Goal: Task Accomplishment & Management: Manage account settings

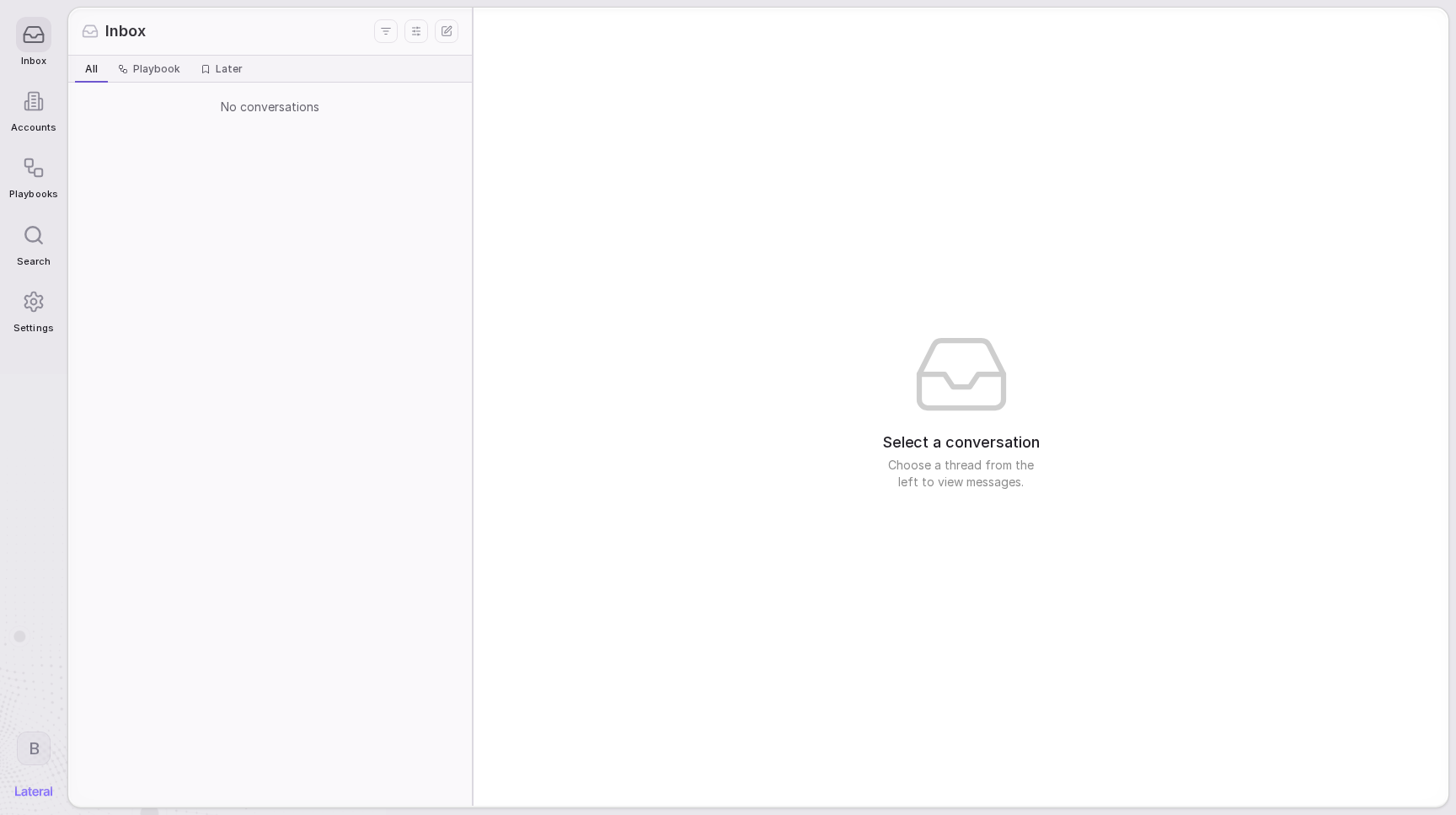
click at [38, 104] on icon at bounding box center [34, 102] width 21 height 21
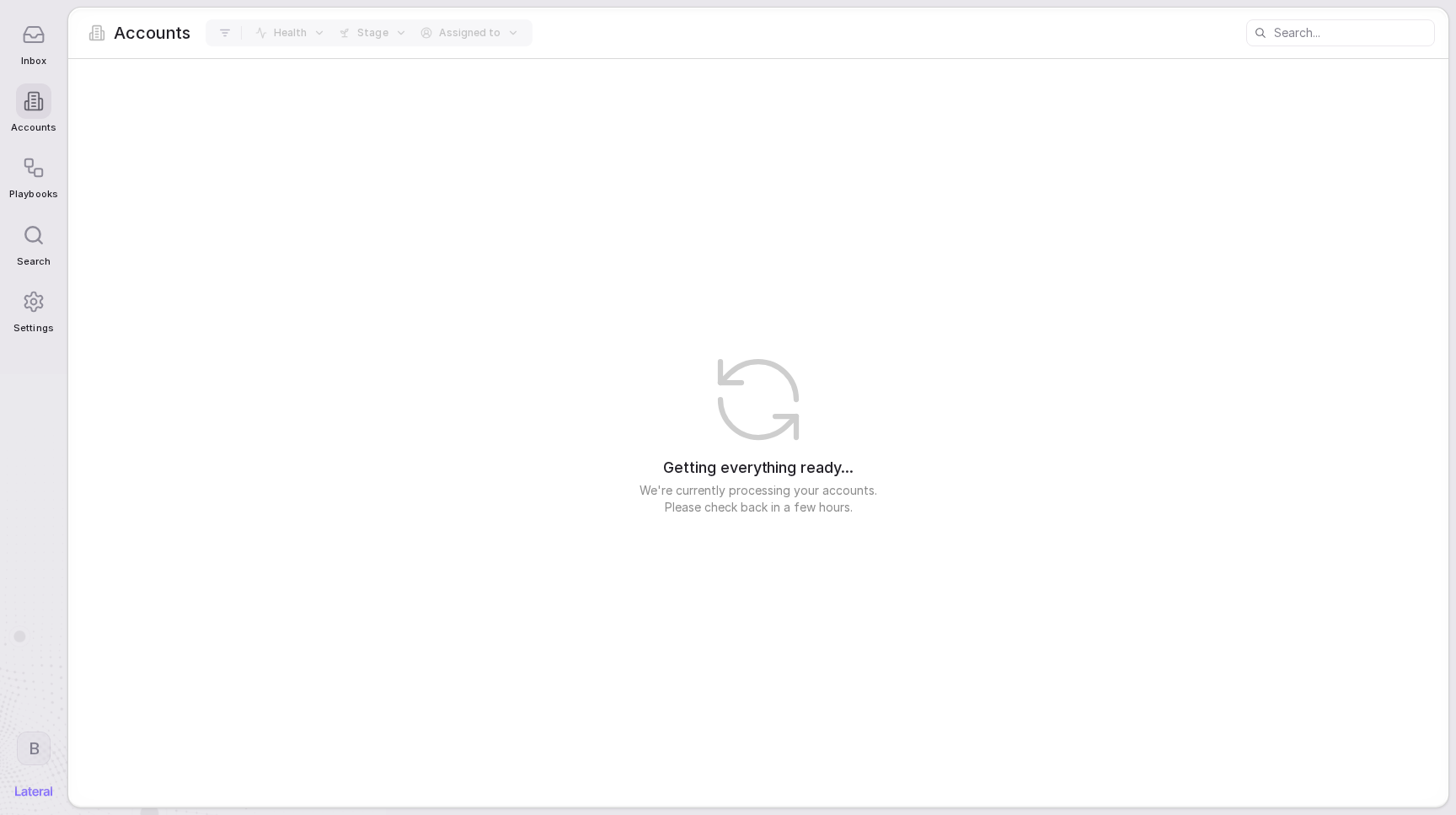
click at [42, 159] on icon at bounding box center [34, 168] width 23 height 23
click at [36, 224] on icon at bounding box center [34, 235] width 22 height 22
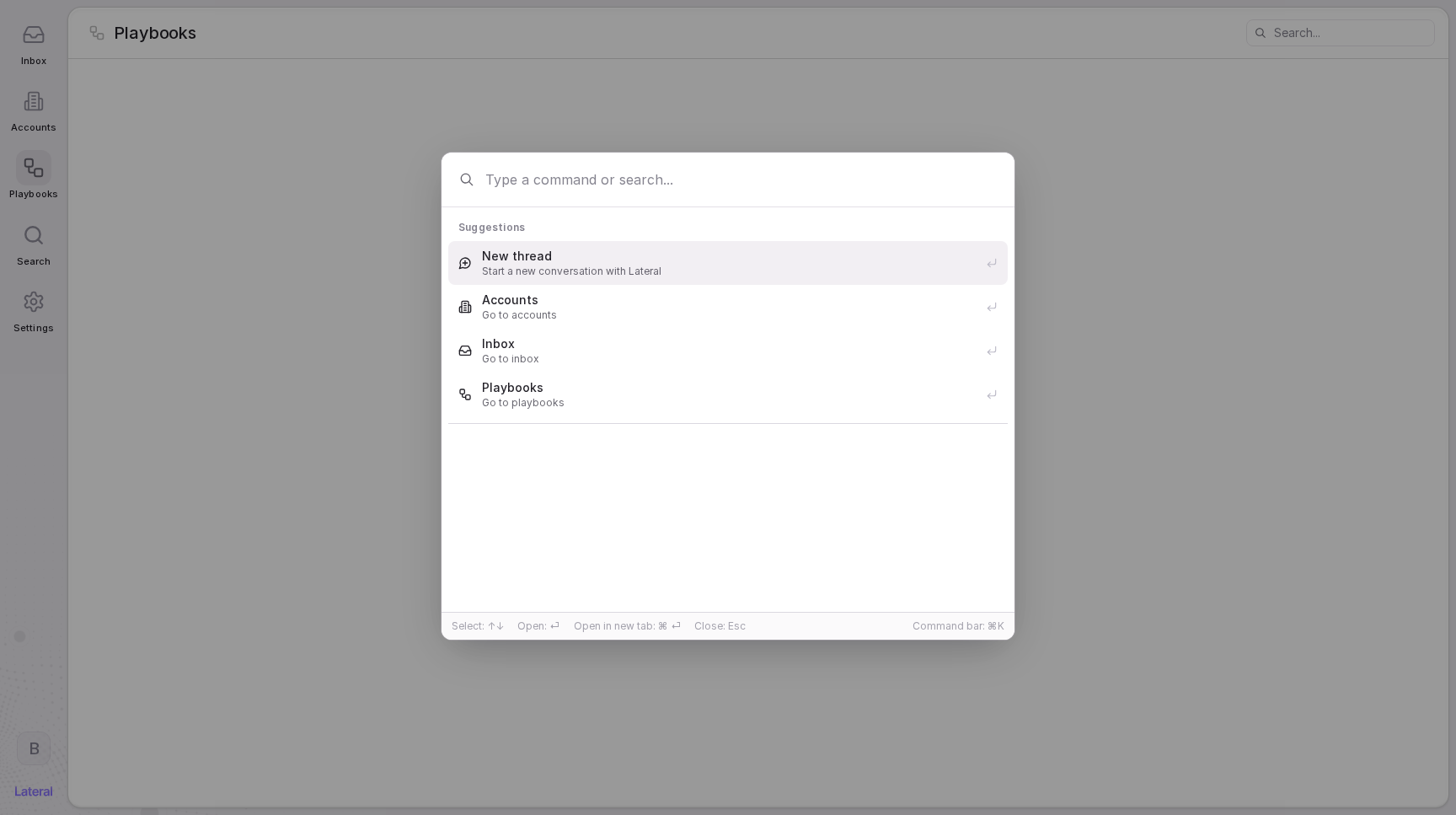
click at [46, 324] on div "Suggestions New thread Start a new conversation with Lateral Accounts Go to acc…" at bounding box center [728, 407] width 1456 height 563
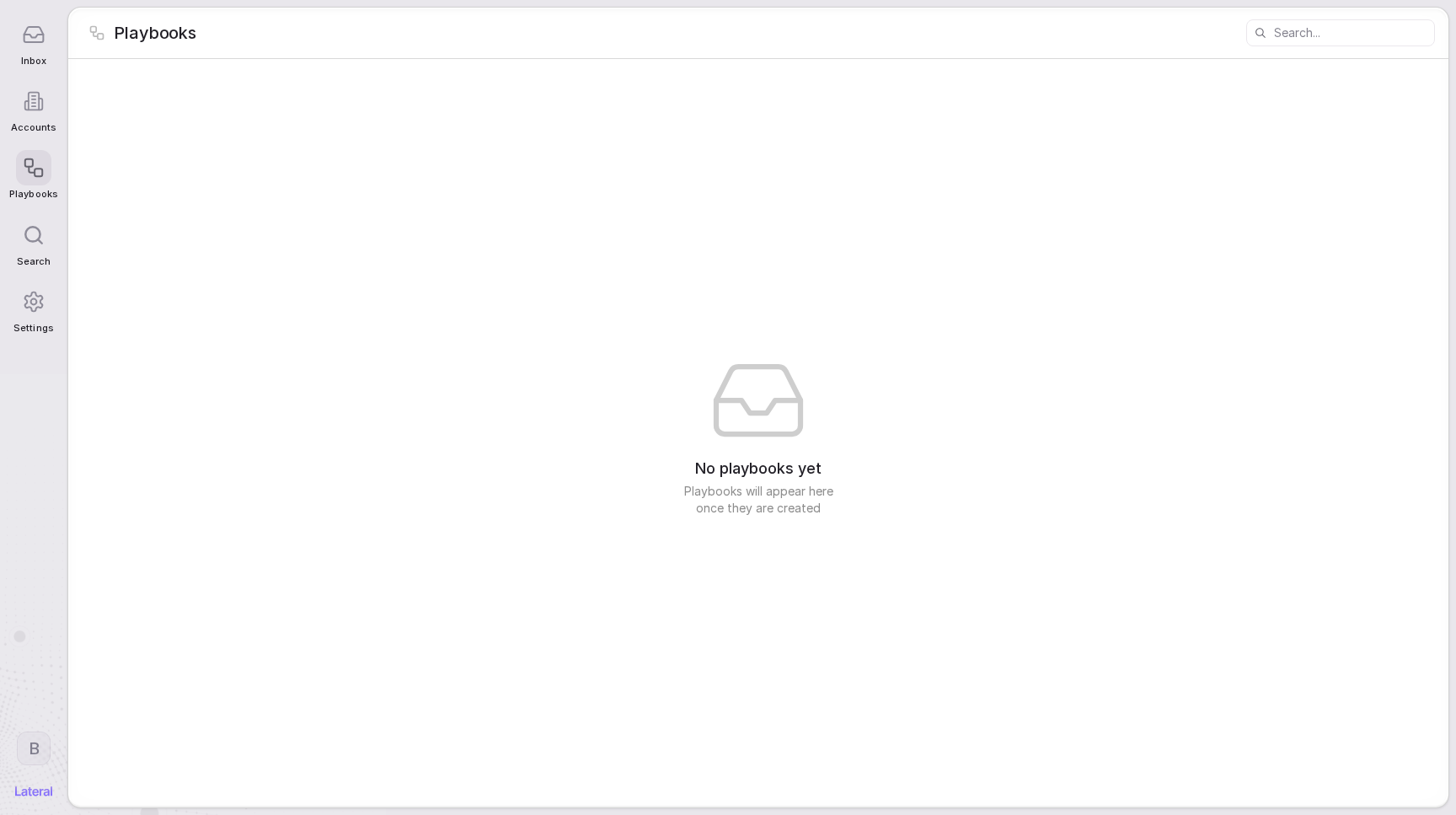
click at [46, 322] on span "Settings" at bounding box center [33, 328] width 39 height 11
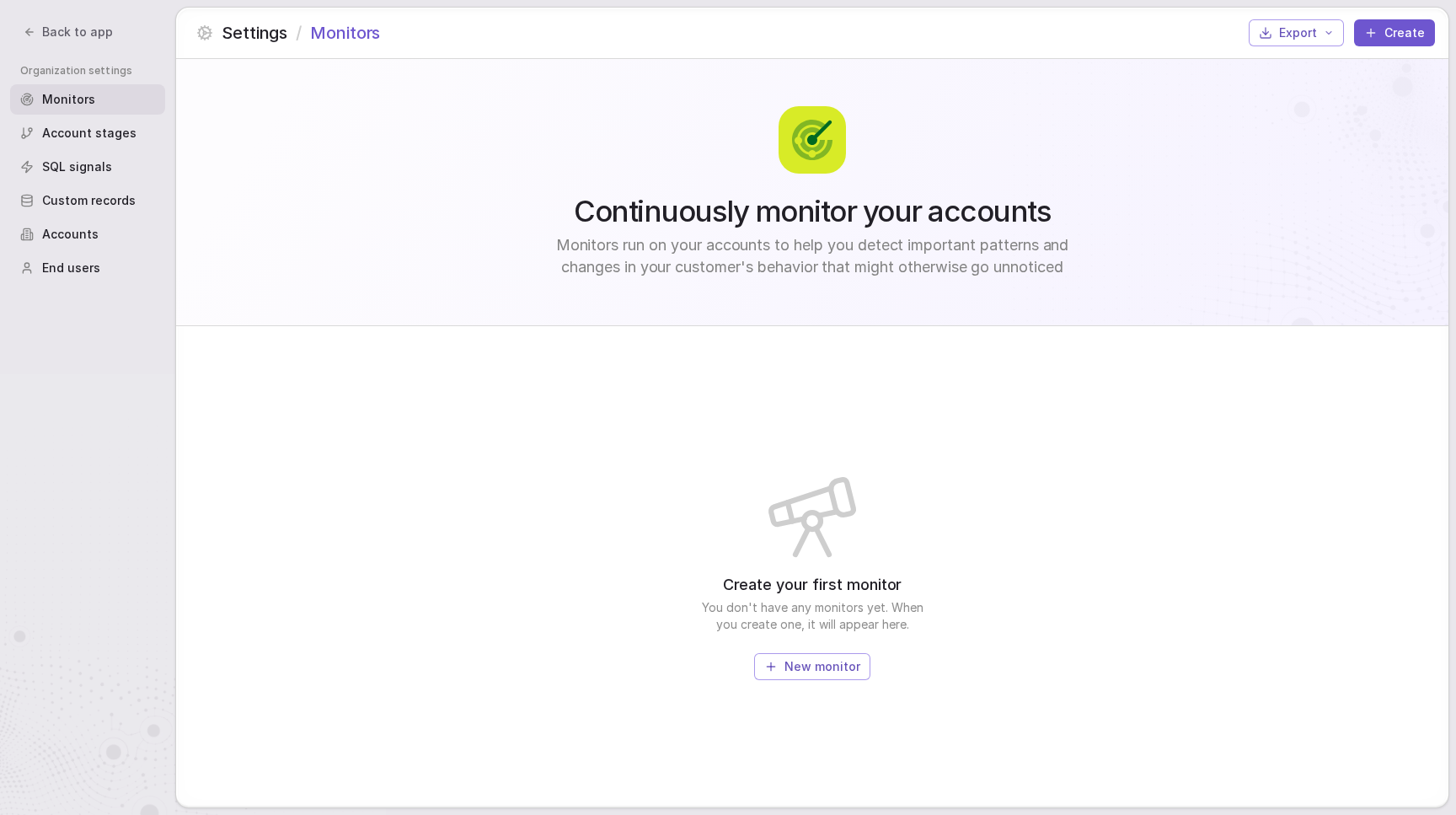
click at [102, 232] on div "Accounts" at bounding box center [87, 234] width 155 height 30
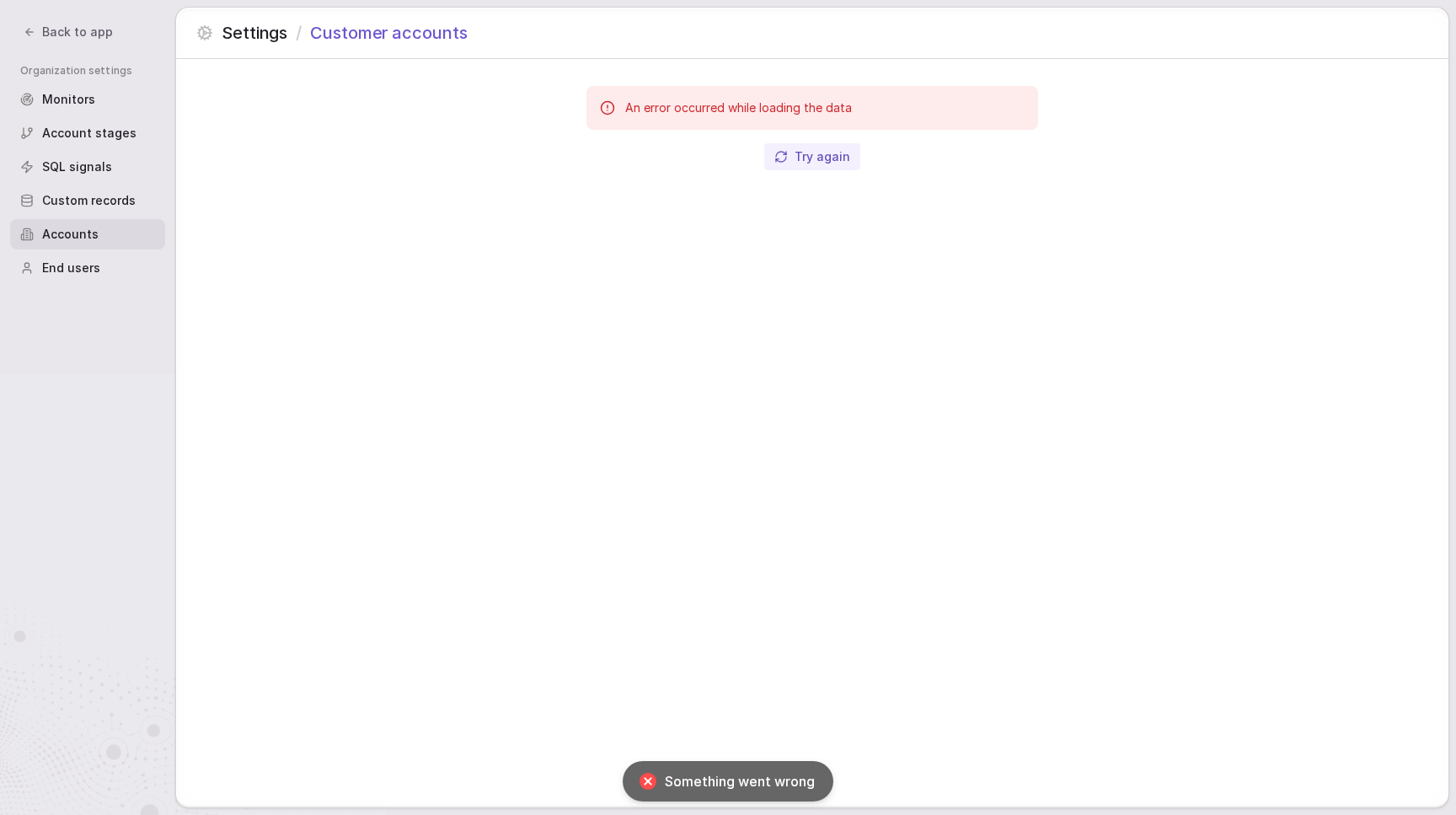
click at [798, 158] on button "Try again" at bounding box center [812, 157] width 96 height 27
click at [791, 168] on button "Try again" at bounding box center [812, 157] width 96 height 27
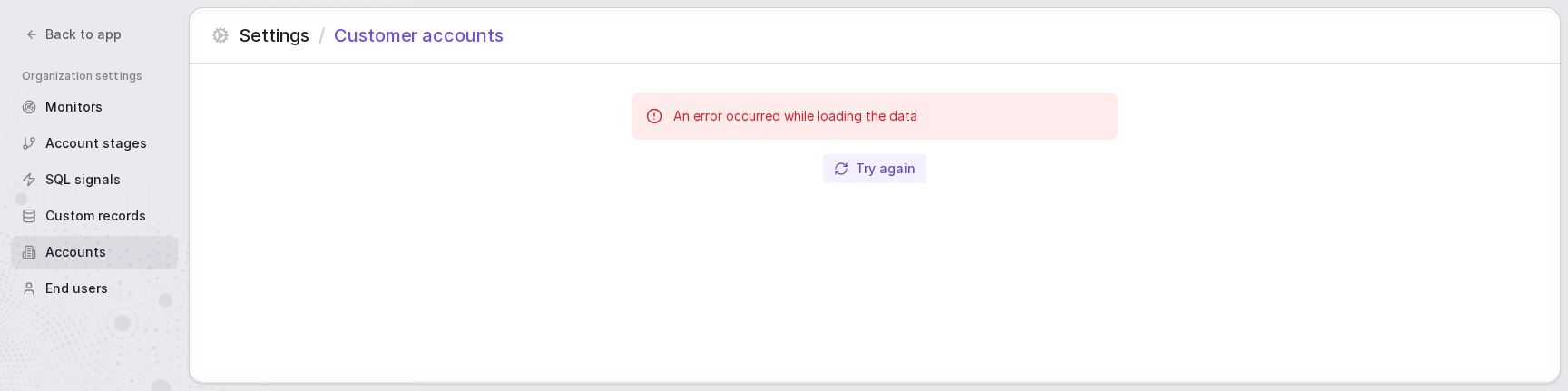
click at [869, 179] on button "Try again" at bounding box center [875, 169] width 104 height 29
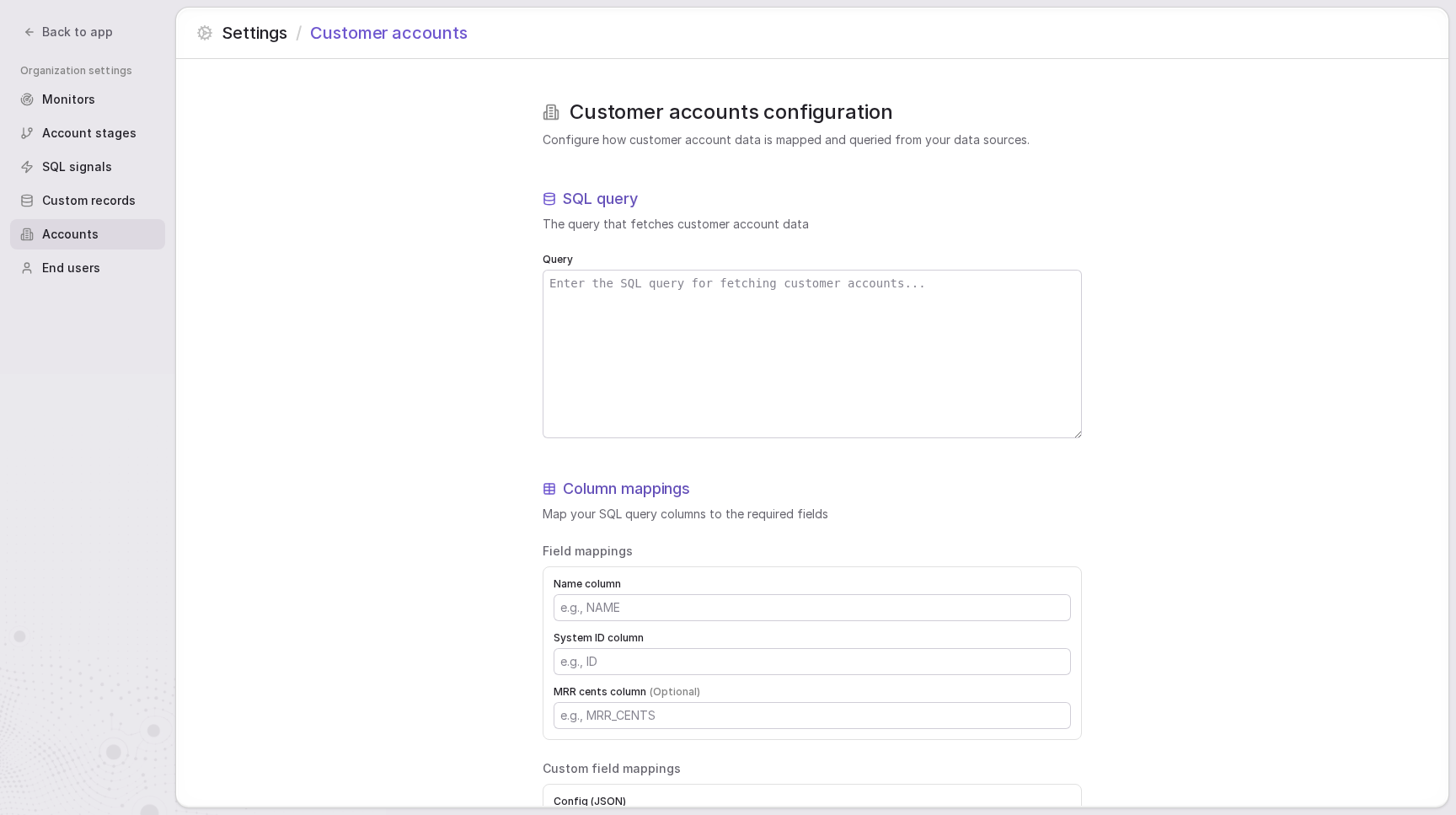
click at [656, 371] on textarea at bounding box center [812, 354] width 538 height 167
